Goal: Information Seeking & Learning: Compare options

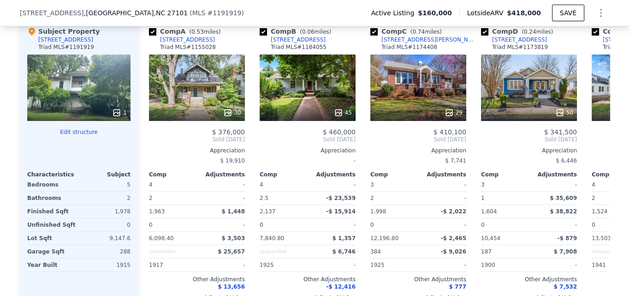
scroll to position [968, 0]
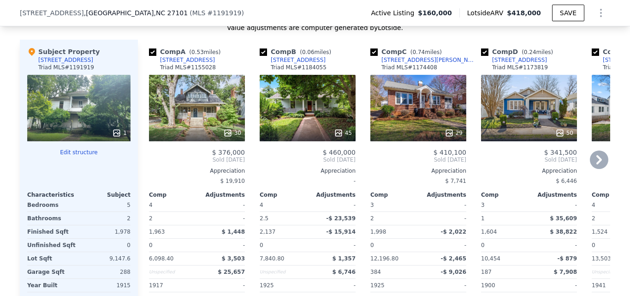
click at [182, 137] on div "30" at bounding box center [197, 132] width 88 height 9
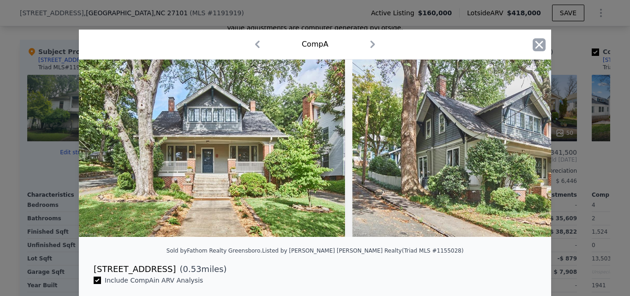
click at [535, 47] on icon "button" at bounding box center [539, 45] width 8 height 8
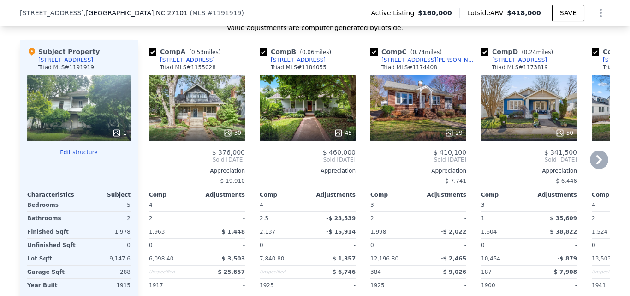
scroll to position [948, 0]
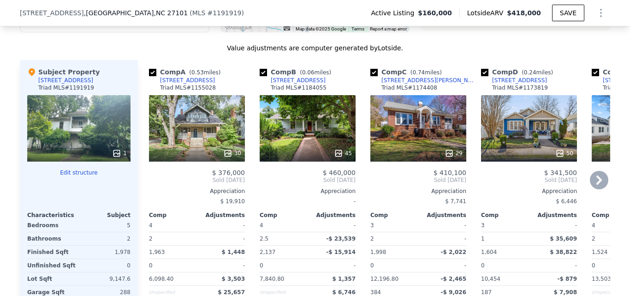
click at [514, 146] on div "50" at bounding box center [529, 128] width 96 height 66
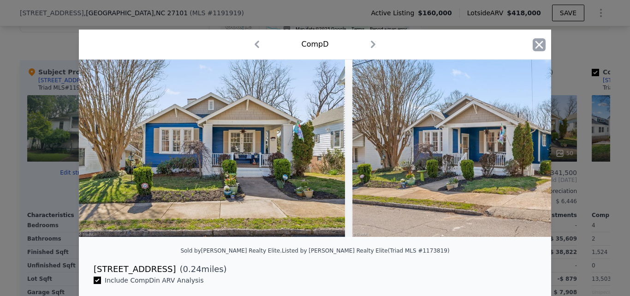
click at [537, 48] on icon "button" at bounding box center [539, 44] width 13 height 13
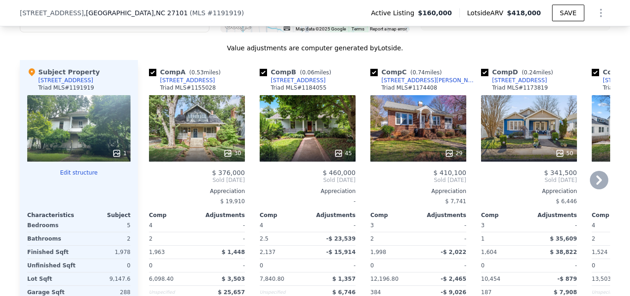
click at [591, 185] on icon at bounding box center [599, 180] width 18 height 18
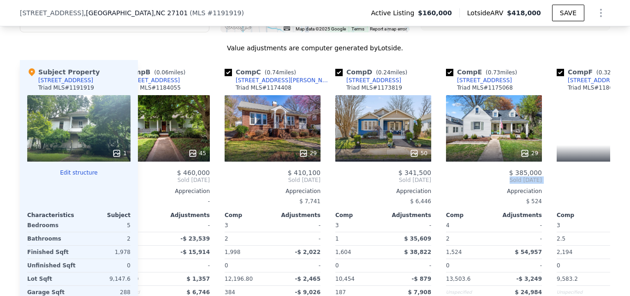
scroll to position [0, 221]
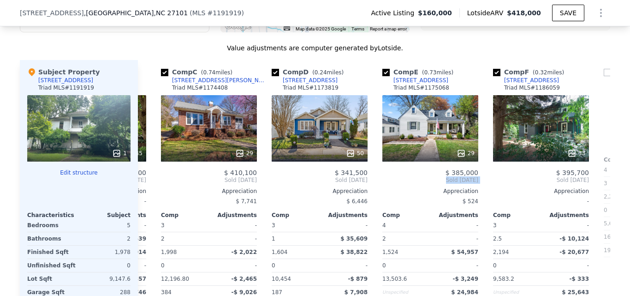
click at [591, 185] on div "Comp A ( 0.53 miles) [STREET_ADDRESS] MLS # 1155028 30 $ 376,000 Sold [DATE] Ap…" at bounding box center [374, 208] width 472 height 296
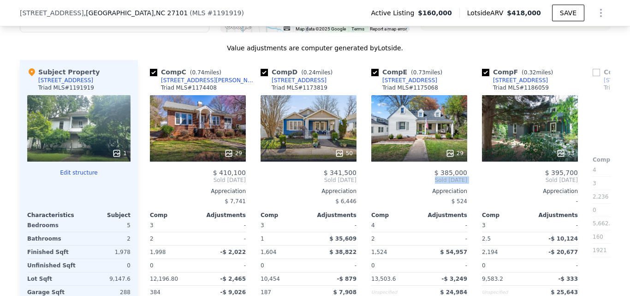
click at [591, 185] on div "Comp G ( 0.4 miles) [STREET_ADDRESS][PERSON_NAME] MLS # 1142367 $ 390,000 Sold …" at bounding box center [640, 208] width 103 height 296
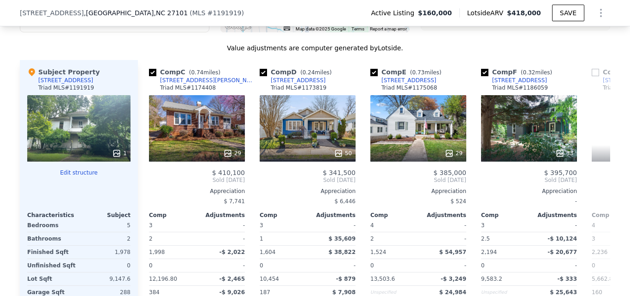
click at [591, 185] on div "Comp A ( 0.53 miles) [STREET_ADDRESS] MLS # 1155028 30 $ 376,000 Sold [DATE] Ap…" at bounding box center [374, 208] width 472 height 296
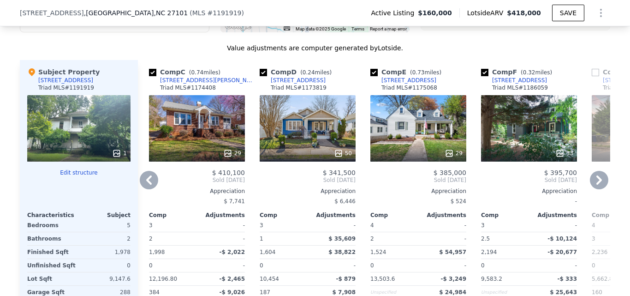
click at [598, 189] on icon at bounding box center [599, 180] width 18 height 18
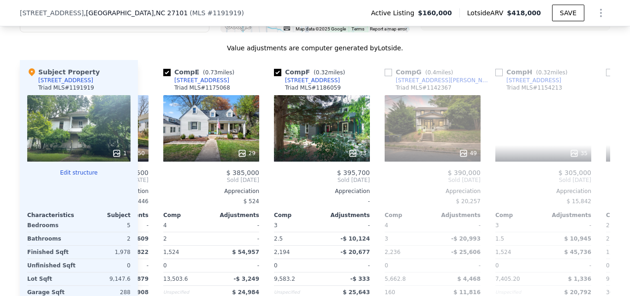
scroll to position [0, 443]
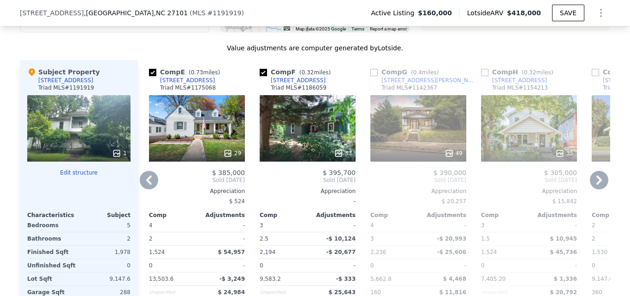
click at [598, 189] on icon at bounding box center [599, 180] width 18 height 18
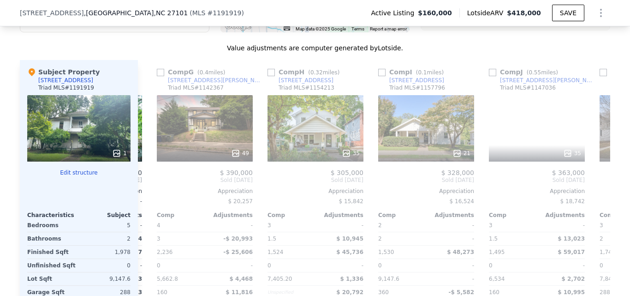
scroll to position [0, 664]
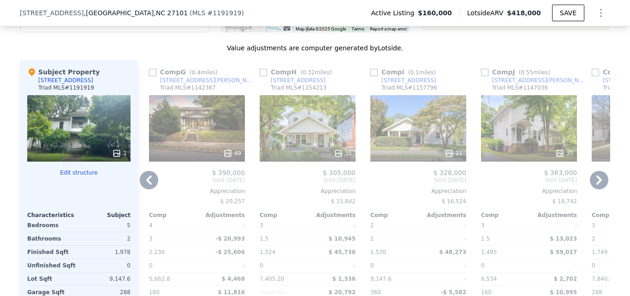
click at [598, 189] on icon at bounding box center [599, 180] width 18 height 18
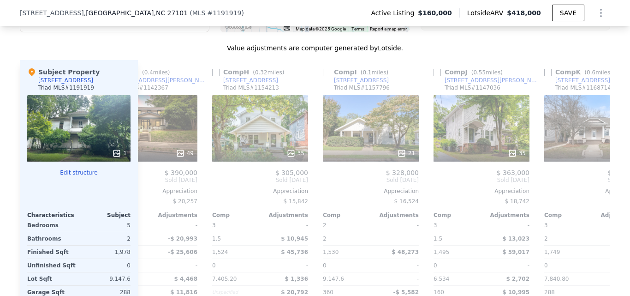
scroll to position [0, 878]
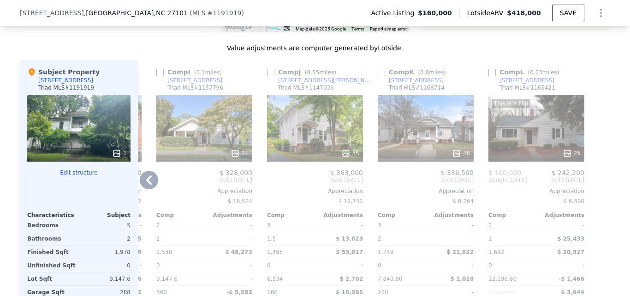
click at [217, 158] on div "21" at bounding box center [204, 152] width 88 height 9
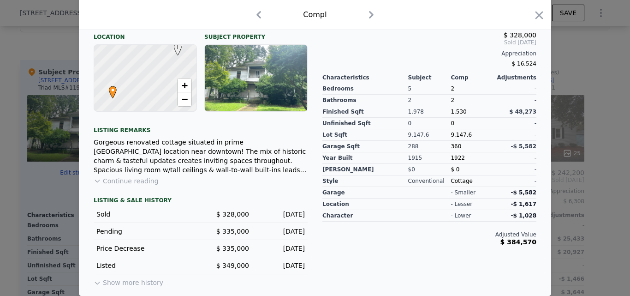
scroll to position [273, 0]
click at [539, 18] on icon "button" at bounding box center [539, 15] width 13 height 13
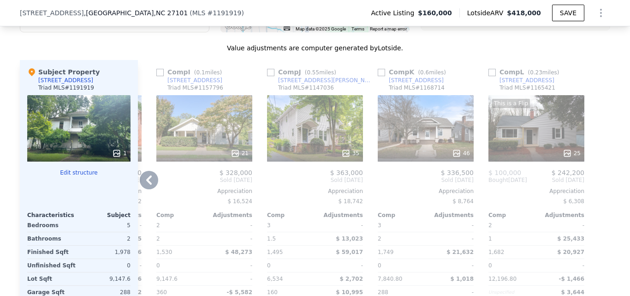
click at [209, 117] on div "21" at bounding box center [204, 128] width 96 height 66
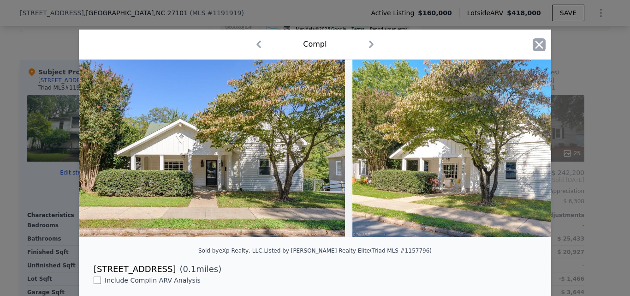
click at [534, 44] on icon "button" at bounding box center [539, 44] width 13 height 13
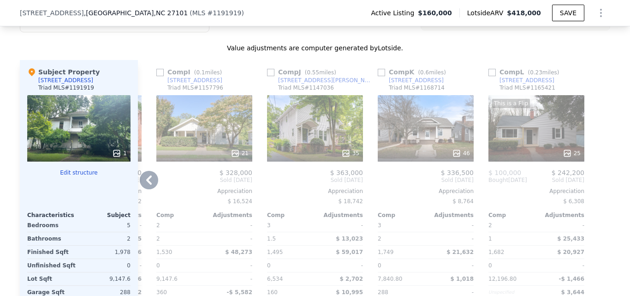
click at [148, 185] on icon at bounding box center [149, 180] width 18 height 18
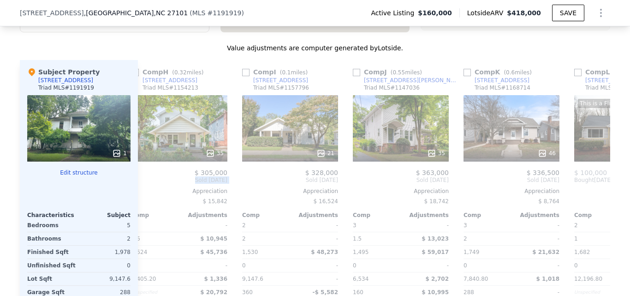
click at [148, 185] on div "Comp A ( 0.53 miles) [STREET_ADDRESS] MLS # 1155028 30 $ 376,000 Sold [DATE] Ap…" at bounding box center [374, 208] width 472 height 296
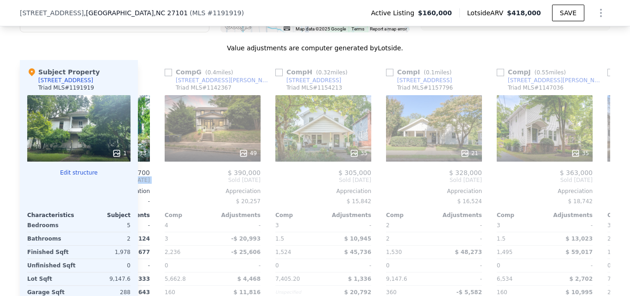
click at [148, 185] on div "Comp F ( 0.32 miles) [STREET_ADDRESS] MLS # 1186059 33 $ 395,700 Sold [DATE] Ap…" at bounding box center [101, 208] width 103 height 296
click at [148, 185] on icon at bounding box center [149, 180] width 18 height 18
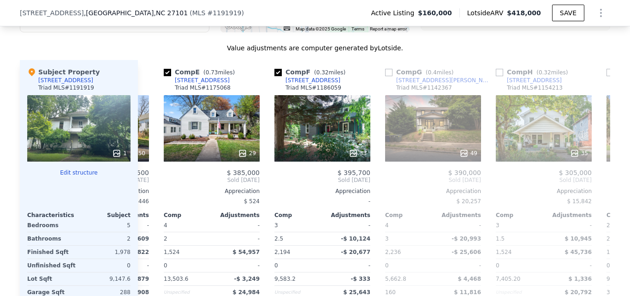
scroll to position [0, 427]
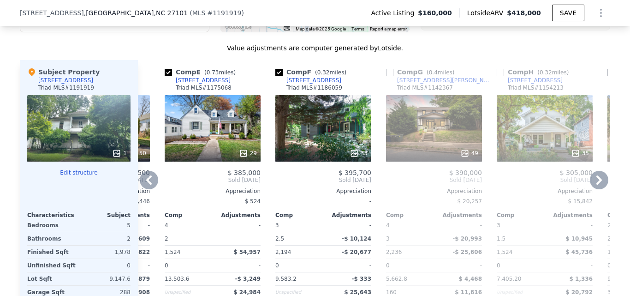
click at [148, 185] on icon at bounding box center [149, 180] width 18 height 18
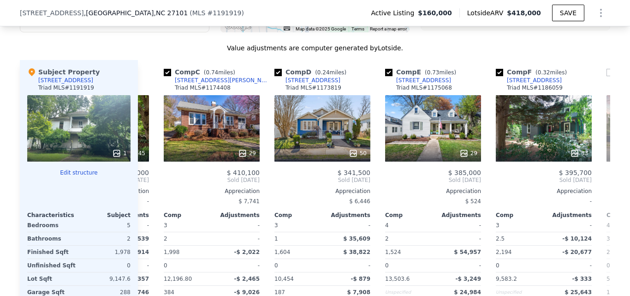
scroll to position [0, 206]
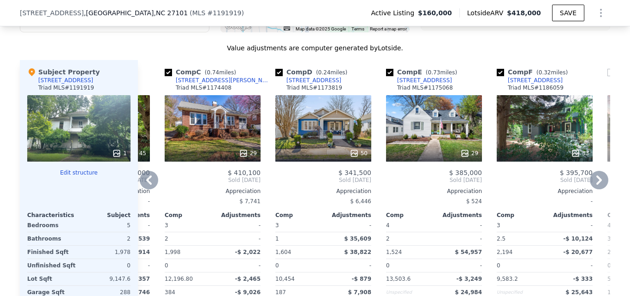
click at [148, 185] on icon at bounding box center [149, 180] width 18 height 18
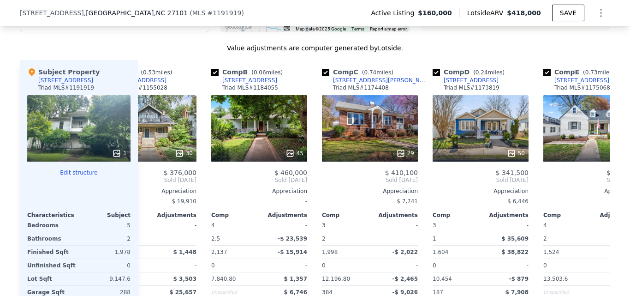
scroll to position [0, 0]
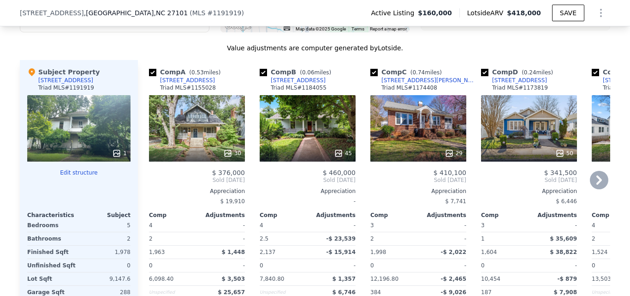
click at [149, 184] on span "Sold [DATE]" at bounding box center [197, 179] width 96 height 7
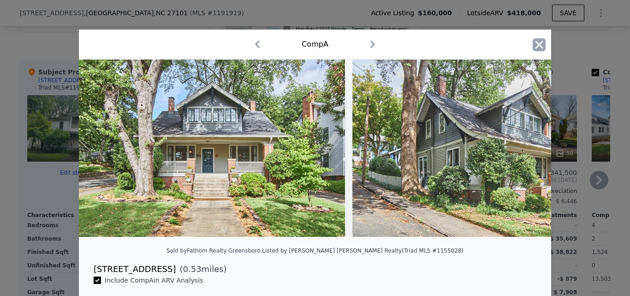
click at [536, 42] on icon "button" at bounding box center [539, 44] width 13 height 13
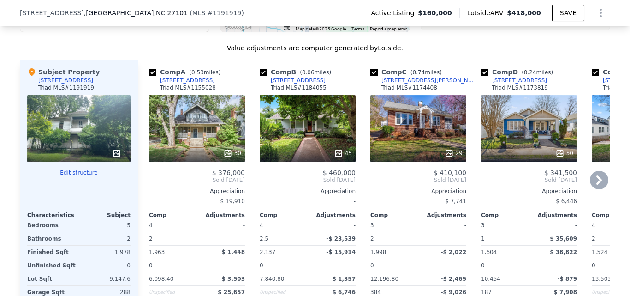
click at [178, 129] on div "30" at bounding box center [197, 128] width 96 height 66
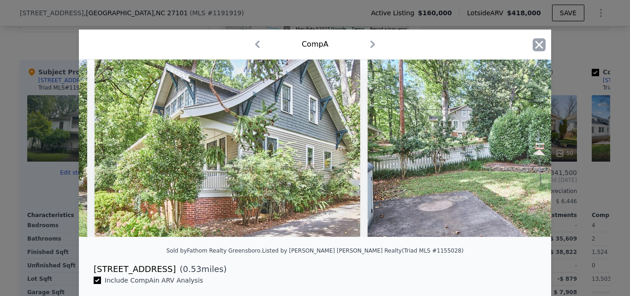
click at [537, 50] on icon "button" at bounding box center [539, 44] width 13 height 13
